Goal: Task Accomplishment & Management: Manage account settings

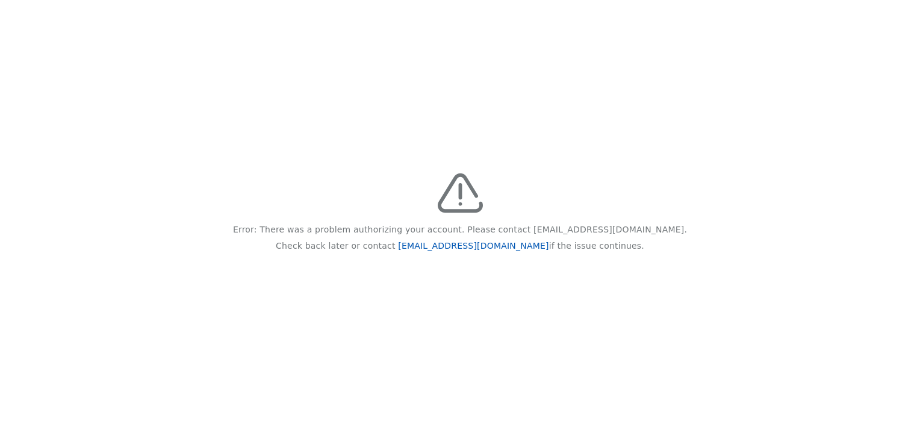
click at [458, 246] on link "feedback@recidiviz.org" at bounding box center [473, 246] width 151 height 10
click at [427, 243] on link "feedback@recidiviz.org" at bounding box center [473, 246] width 151 height 10
drag, startPoint x: 425, startPoint y: 245, endPoint x: 516, endPoint y: 251, distance: 91.2
click at [516, 251] on p "Check back later or contact feedback@recidiviz.org if the issue continues." at bounding box center [460, 246] width 369 height 16
copy link "feedback@recidiviz.org"
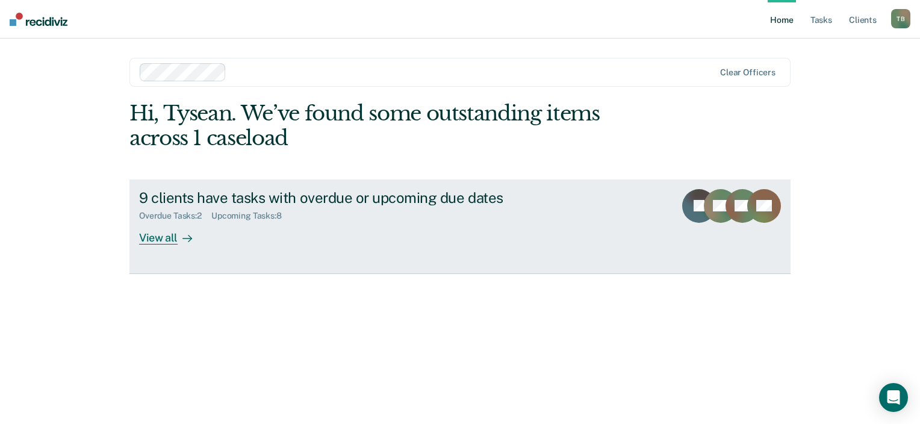
click at [166, 247] on link "9 clients have tasks with overdue or upcoming due dates Overdue Tasks : 2 Upcom…" at bounding box center [460, 227] width 661 height 95
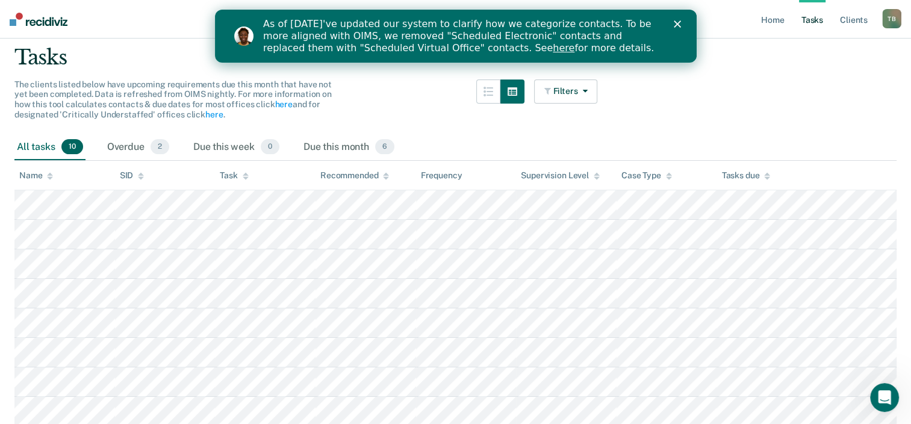
scroll to position [70, 0]
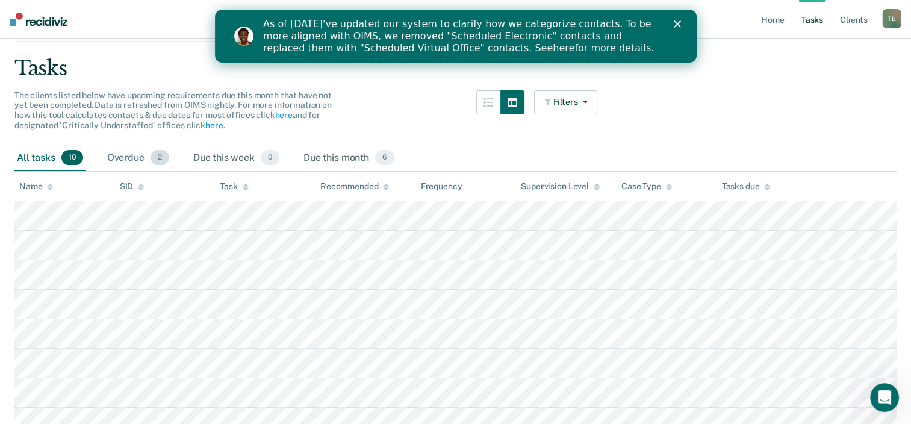
click at [127, 164] on div "Overdue 2" at bounding box center [138, 158] width 67 height 27
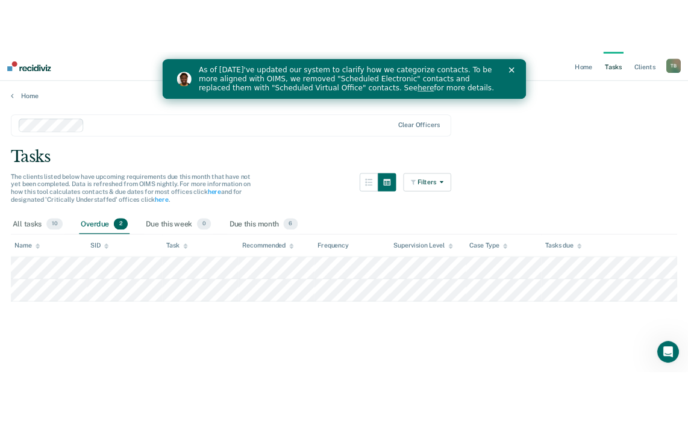
scroll to position [0, 0]
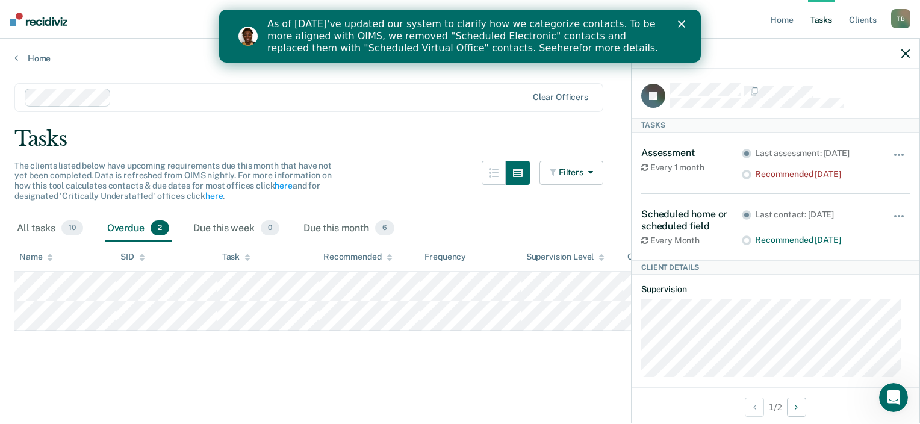
click at [896, 28] on div "Tysean Barnett T B Profile How it works Log Out" at bounding box center [901, 20] width 19 height 23
click at [904, 22] on div "T B" at bounding box center [901, 18] width 19 height 19
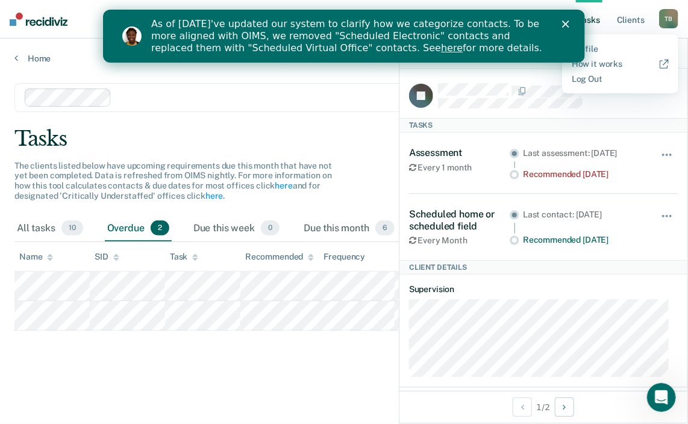
click at [566, 25] on polygon "Close" at bounding box center [564, 23] width 7 height 7
